Goal: Task Accomplishment & Management: Use online tool/utility

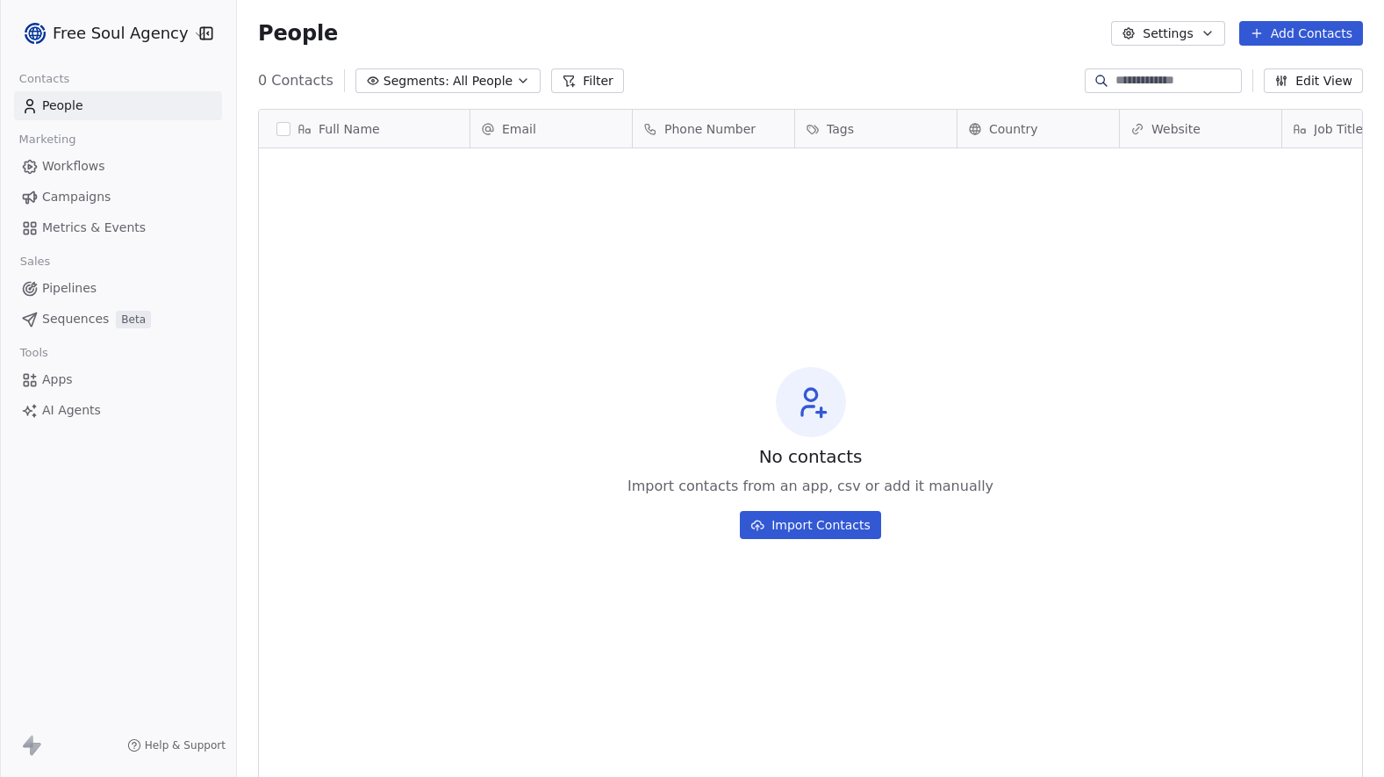
scroll to position [670, 1134]
click at [187, 37] on html "Free Soul Agency Contacts People Marketing Workflows Campaigns Metrics & Events…" at bounding box center [692, 388] width 1384 height 777
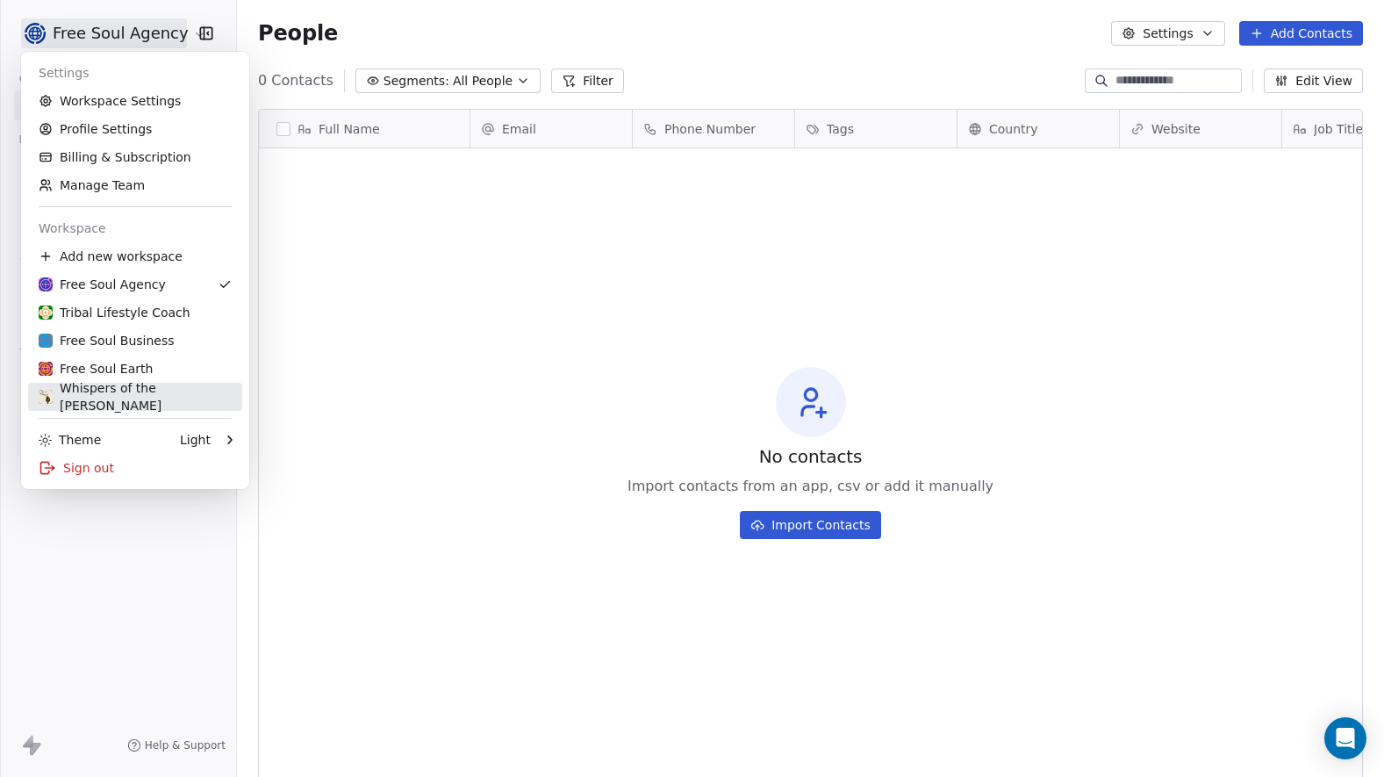
click at [154, 391] on div "Whispers of the [PERSON_NAME]" at bounding box center [135, 396] width 193 height 35
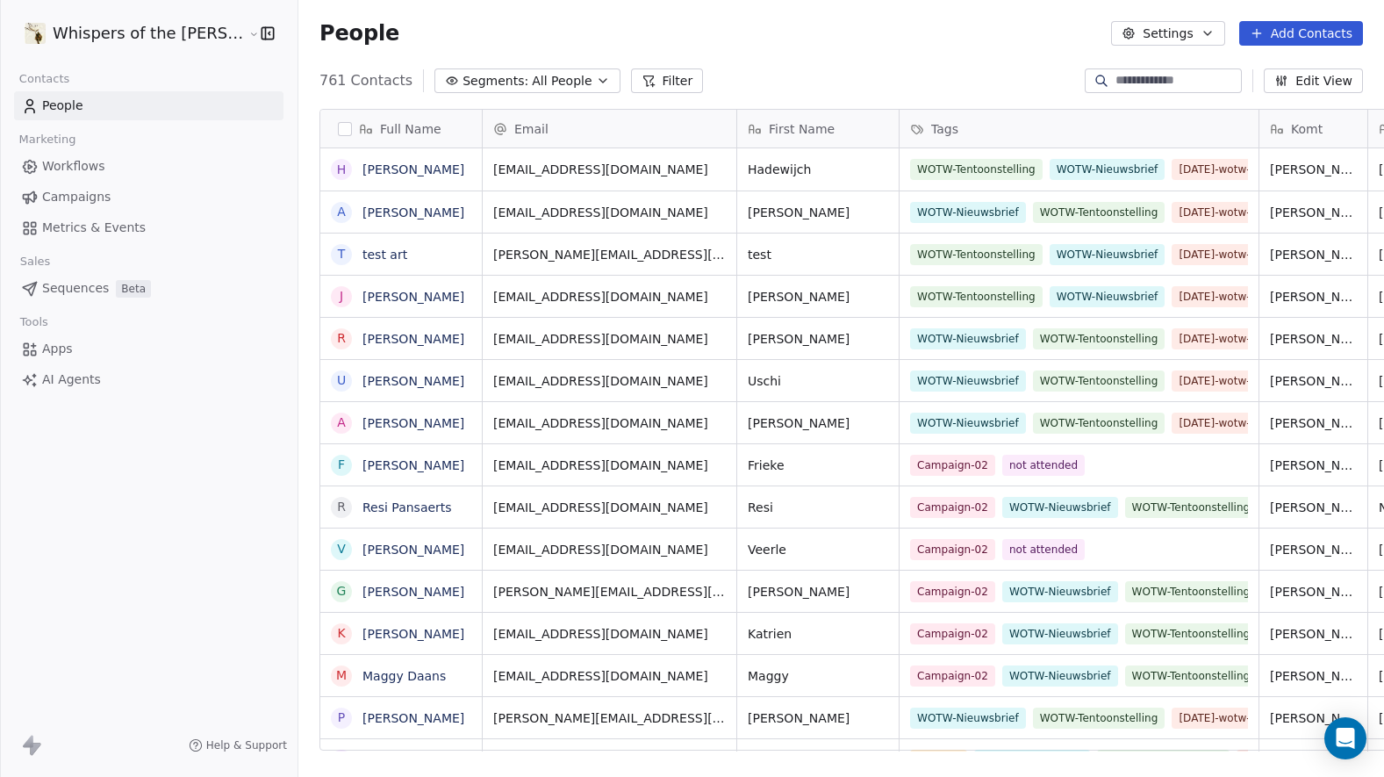
scroll to position [670, 1132]
click at [63, 204] on span "Campaigns" at bounding box center [76, 197] width 68 height 18
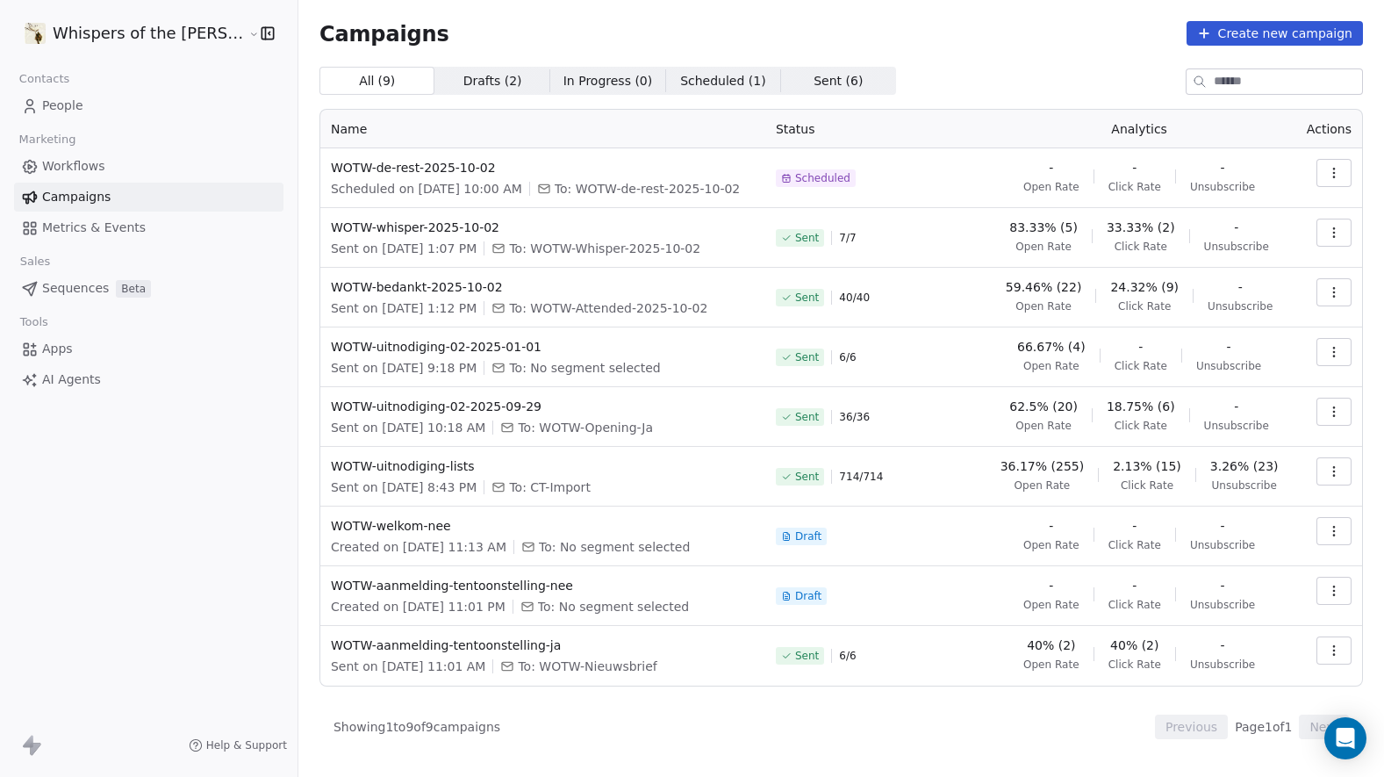
click at [1332, 297] on icon "button" at bounding box center [1334, 292] width 14 height 14
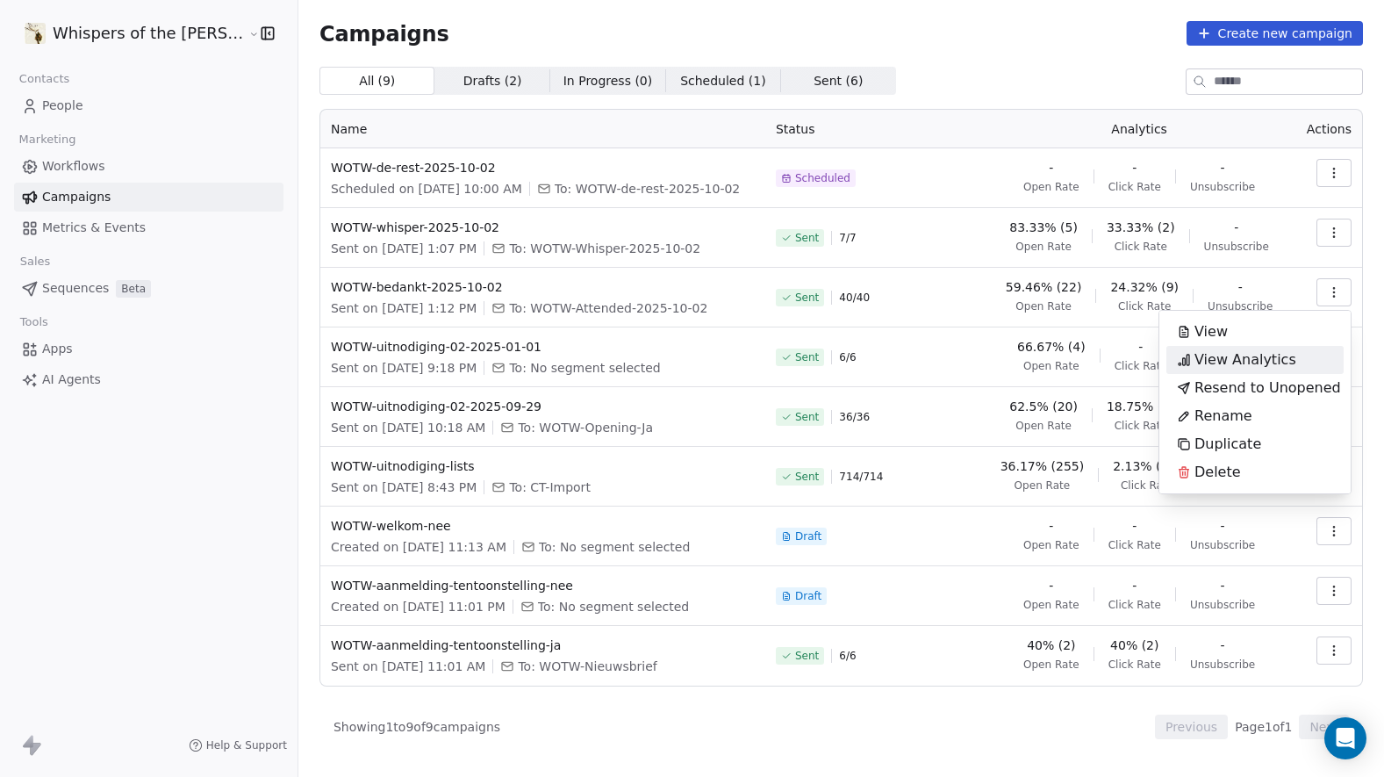
click at [1235, 362] on span "View Analytics" at bounding box center [1245, 359] width 102 height 21
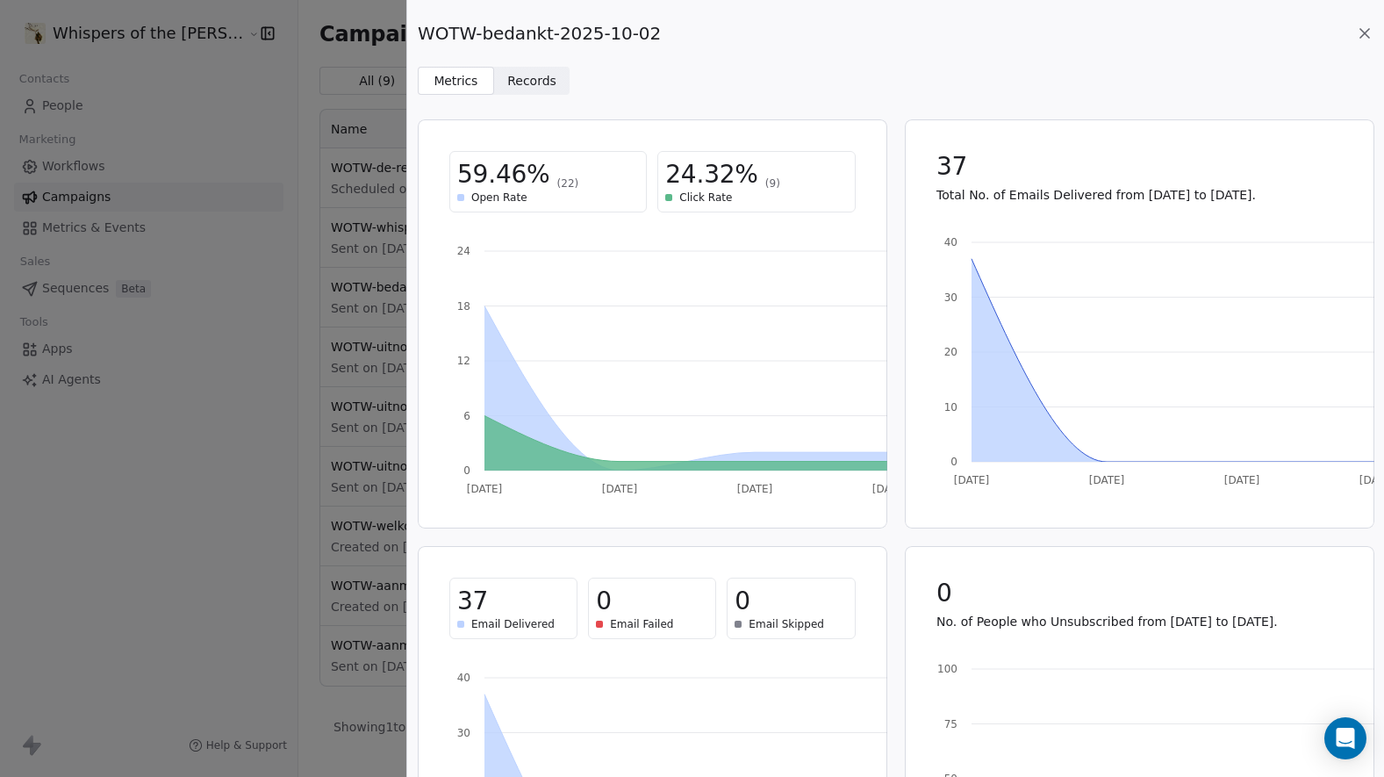
click at [510, 82] on span "Records" at bounding box center [531, 81] width 49 height 18
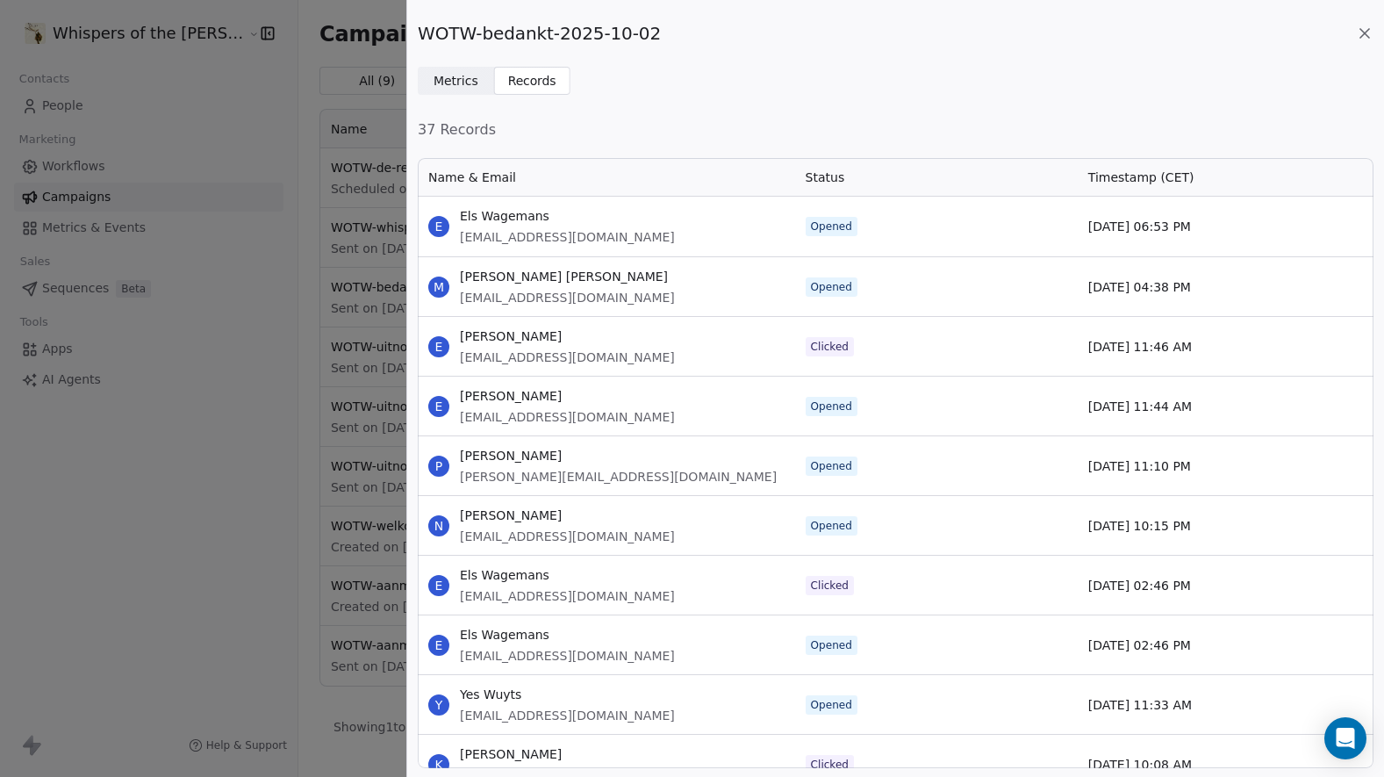
click at [1364, 32] on icon at bounding box center [1364, 33] width 9 height 9
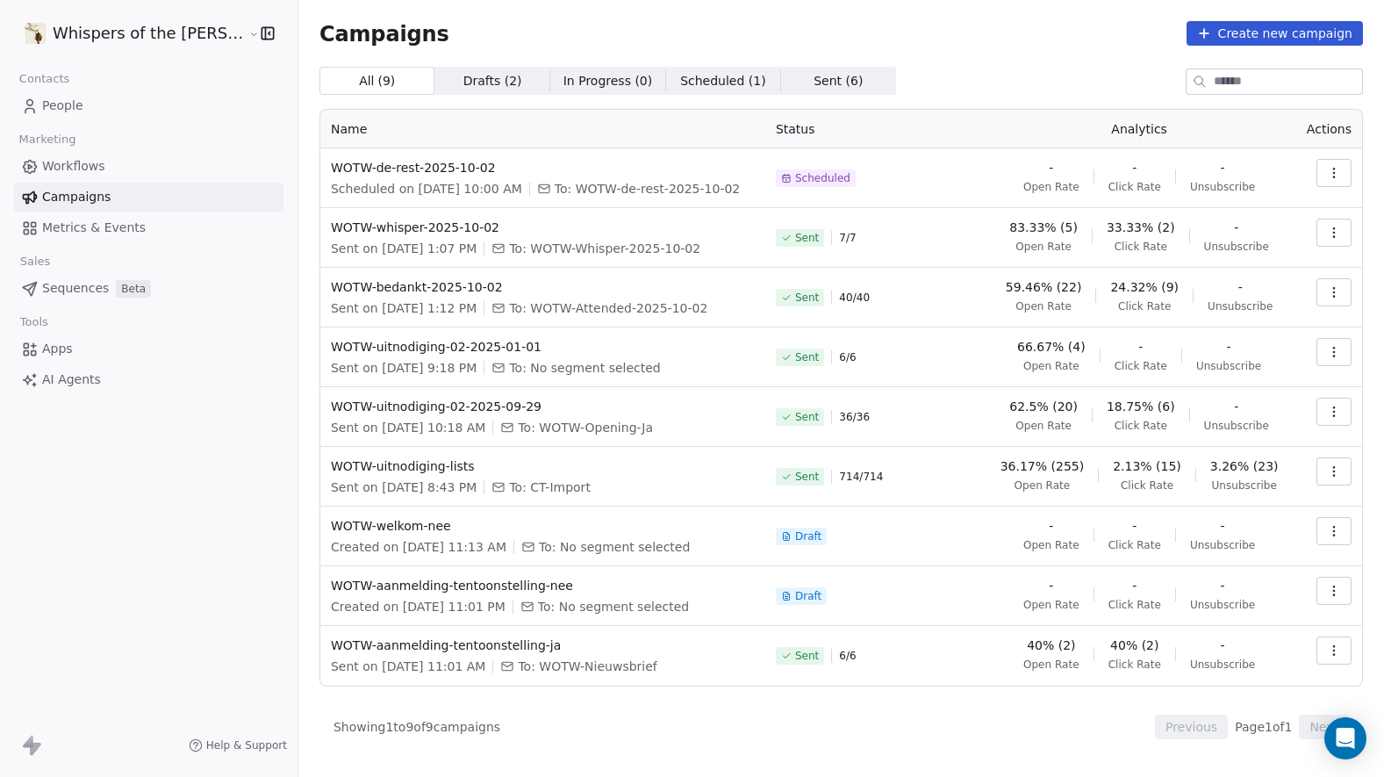
click at [813, 78] on span "Sent ( 6 )" at bounding box center [837, 81] width 49 height 18
